Goal: Information Seeking & Learning: Learn about a topic

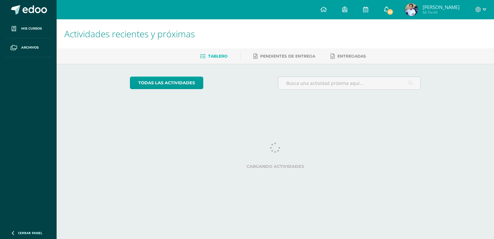
click at [394, 8] on link "33" at bounding box center [386, 9] width 21 height 19
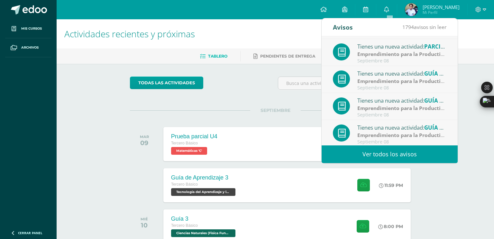
scroll to position [107, 0]
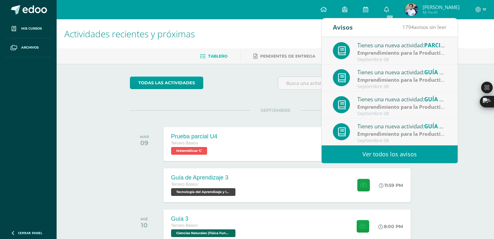
click at [377, 148] on link "Ver todos los avisos" at bounding box center [389, 154] width 136 height 18
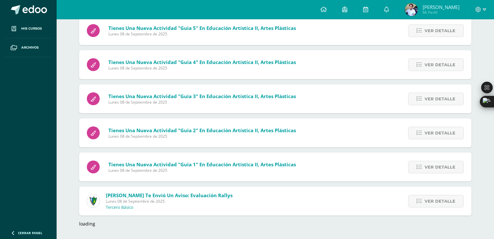
scroll to position [561, 0]
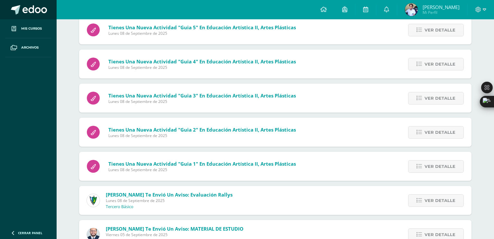
click at [32, 6] on span at bounding box center [34, 10] width 24 height 10
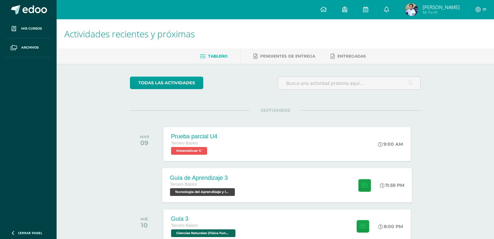
click at [336, 171] on div "Guía de Aprendizaje 3 Tercero Básico Tecnología del Aprendizaje y la Comunicaci…" at bounding box center [287, 185] width 250 height 34
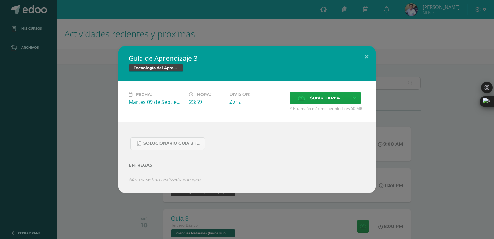
click at [187, 227] on div "Guía de Aprendizaje 3 Tecnología del Aprendizaje y la Comunicación (TIC) Fecha:…" at bounding box center [247, 119] width 494 height 239
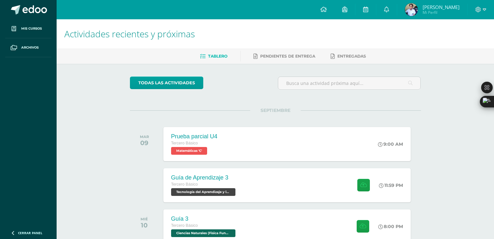
click at [187, 227] on span "Tercero Básico" at bounding box center [184, 225] width 27 height 4
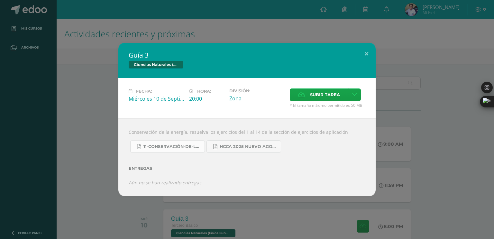
click at [192, 149] on link "11-Conservación-de-la-Energía.doc" at bounding box center [167, 146] width 75 height 13
click at [40, 119] on div "Guía 3 Ciencias Naturales (Física Fundamental) Fecha: Miércoles 10 de Septiembr…" at bounding box center [247, 119] width 489 height 153
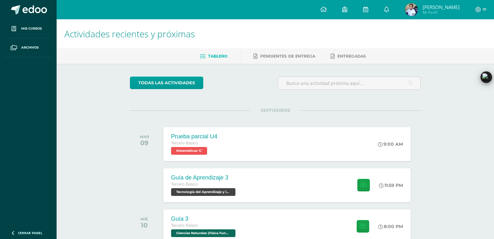
drag, startPoint x: 488, startPoint y: 100, endPoint x: 476, endPoint y: 17, distance: 83.1
click at [476, 71] on div "Ctrl+M" at bounding box center [478, 77] width 31 height 12
drag, startPoint x: 476, startPoint y: 17, endPoint x: 479, endPoint y: 107, distance: 89.4
click at [479, 107] on div "Ctrl+M" at bounding box center [478, 107] width 31 height 12
click at [466, 100] on icon at bounding box center [465, 101] width 5 height 5
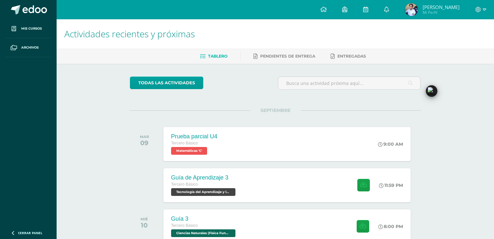
drag, startPoint x: 484, startPoint y: 104, endPoint x: 431, endPoint y: 90, distance: 55.0
click at [463, 90] on div "Ctrl+M" at bounding box center [478, 91] width 31 height 12
drag, startPoint x: 484, startPoint y: 91, endPoint x: 483, endPoint y: 99, distance: 8.0
click at [483, 99] on div "Ctrl+M" at bounding box center [478, 99] width 31 height 12
click at [187, 87] on link "todas las Actividades" at bounding box center [166, 82] width 73 height 13
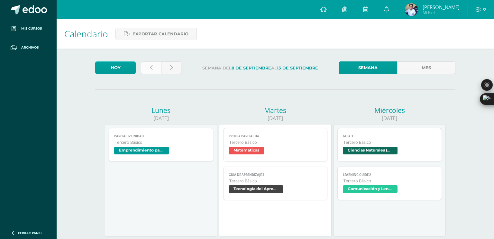
click at [145, 65] on link at bounding box center [151, 67] width 20 height 13
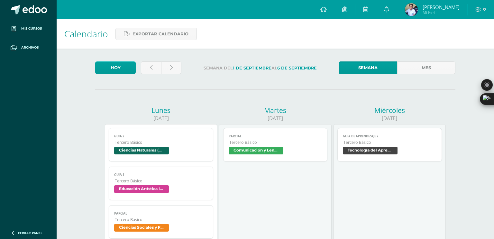
click at [153, 156] on span "Ciencias Naturales (Física Fundamental)" at bounding box center [161, 151] width 94 height 9
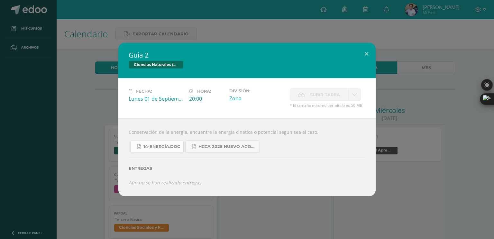
click at [161, 149] on link "14-Energía.doc" at bounding box center [156, 146] width 53 height 13
click at [449, 37] on div "Guia 2 Ciencias Naturales (Física Fundamental) Fecha: [DATE] Hora: 20:00 Divisi…" at bounding box center [247, 119] width 494 height 239
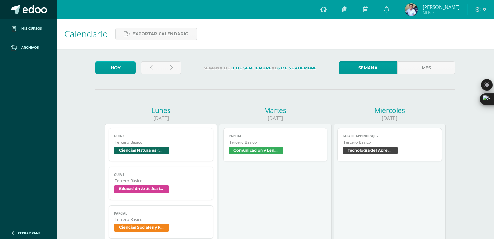
click at [34, 14] on span at bounding box center [34, 10] width 24 height 10
